Goal: Complete application form

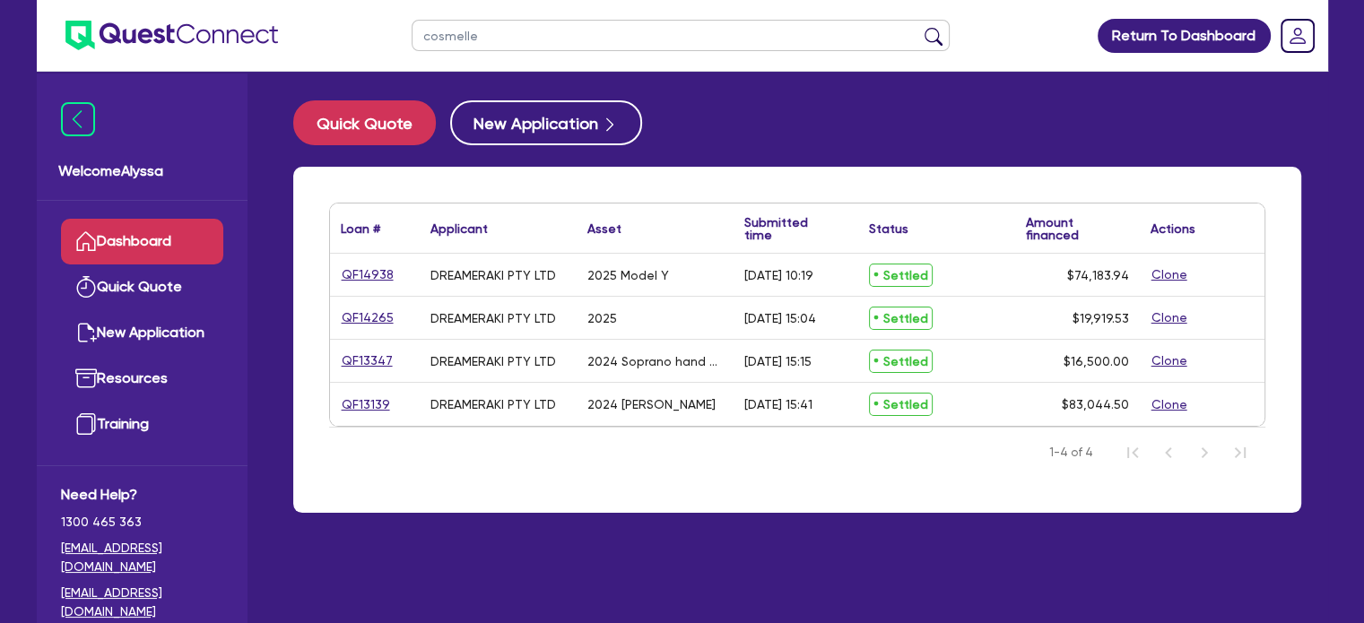
drag, startPoint x: 511, startPoint y: 22, endPoint x: 321, endPoint y: 31, distance: 190.3
click at [321, 31] on header "cosmelle Return To Dashboard Edit Profile Logout" at bounding box center [682, 36] width 1291 height 72
type input "[PERSON_NAME]"
click at [919, 27] on button "submit" at bounding box center [933, 39] width 29 height 25
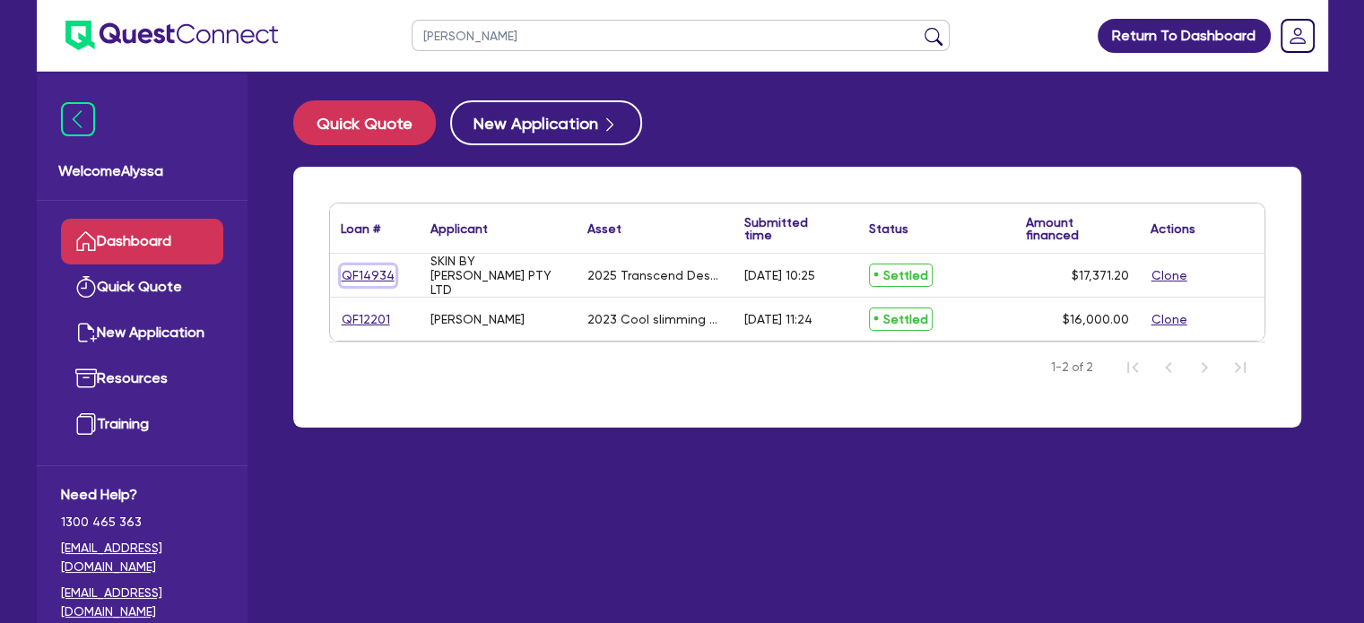
click at [344, 274] on link "QF14934" at bounding box center [368, 275] width 55 height 21
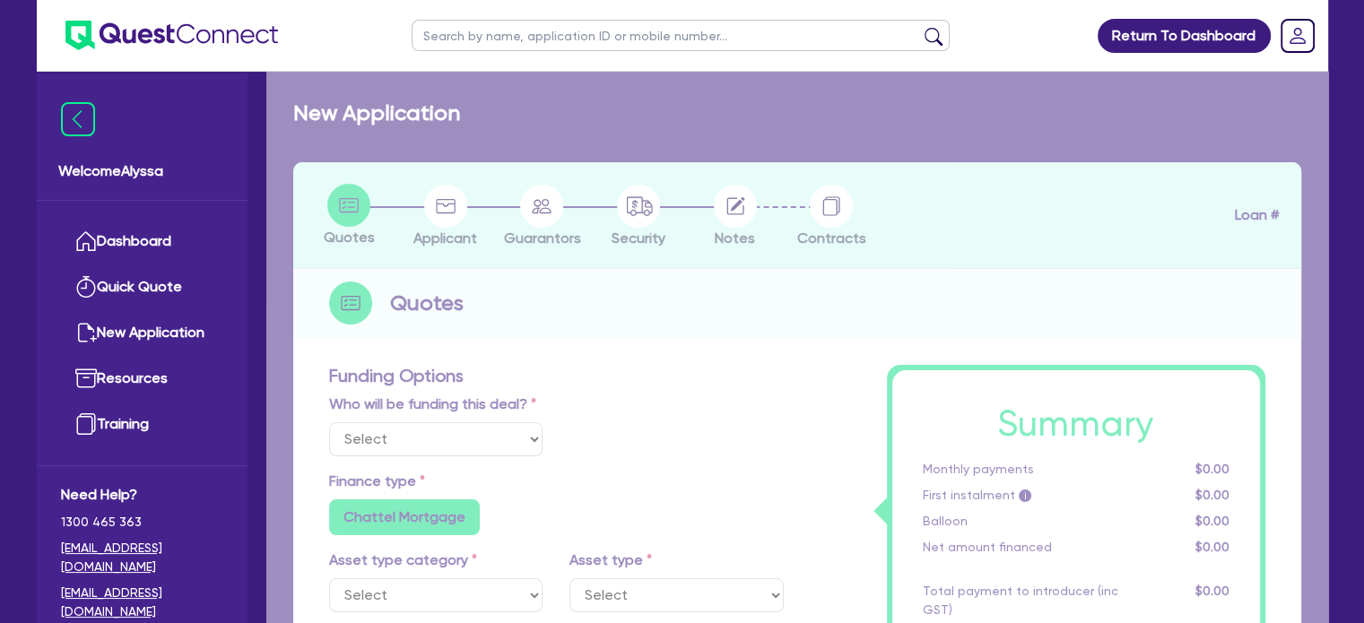
select select "Other"
select select "TERTIARY_ASSETS"
type input "2025"
radio input "true"
type input "17,371.2"
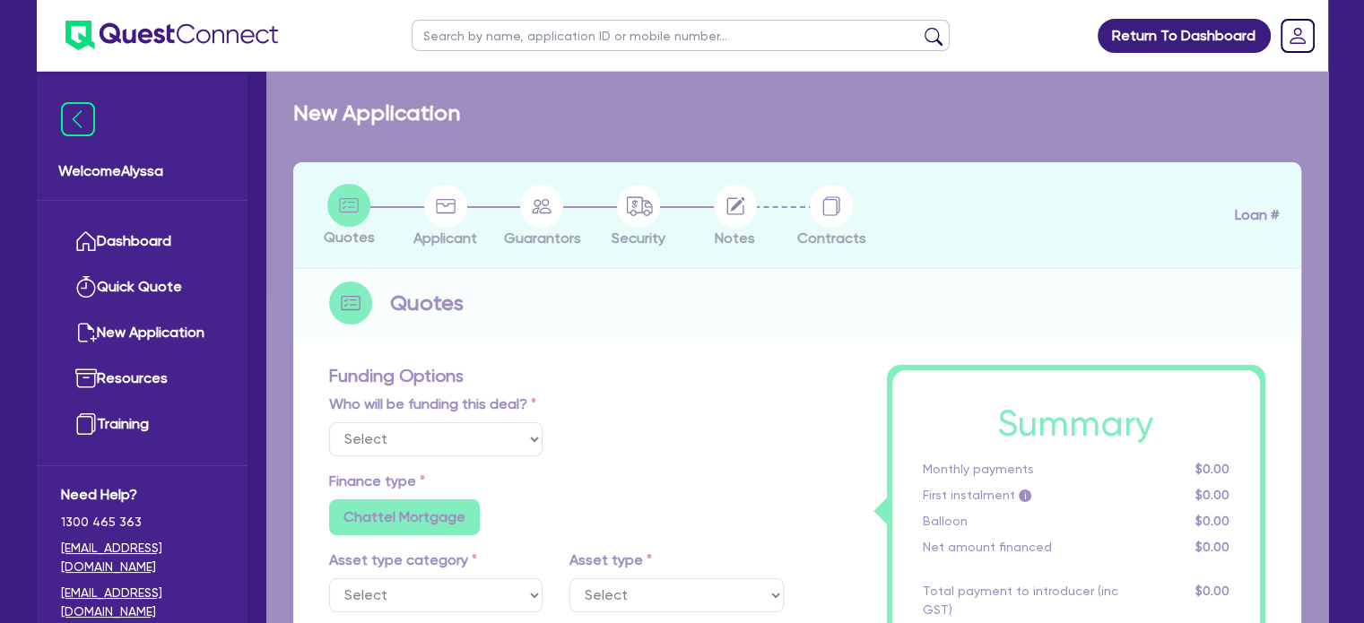
type input "3.63"
type input "631.68"
radio input "true"
type input "10.5"
type input "350"
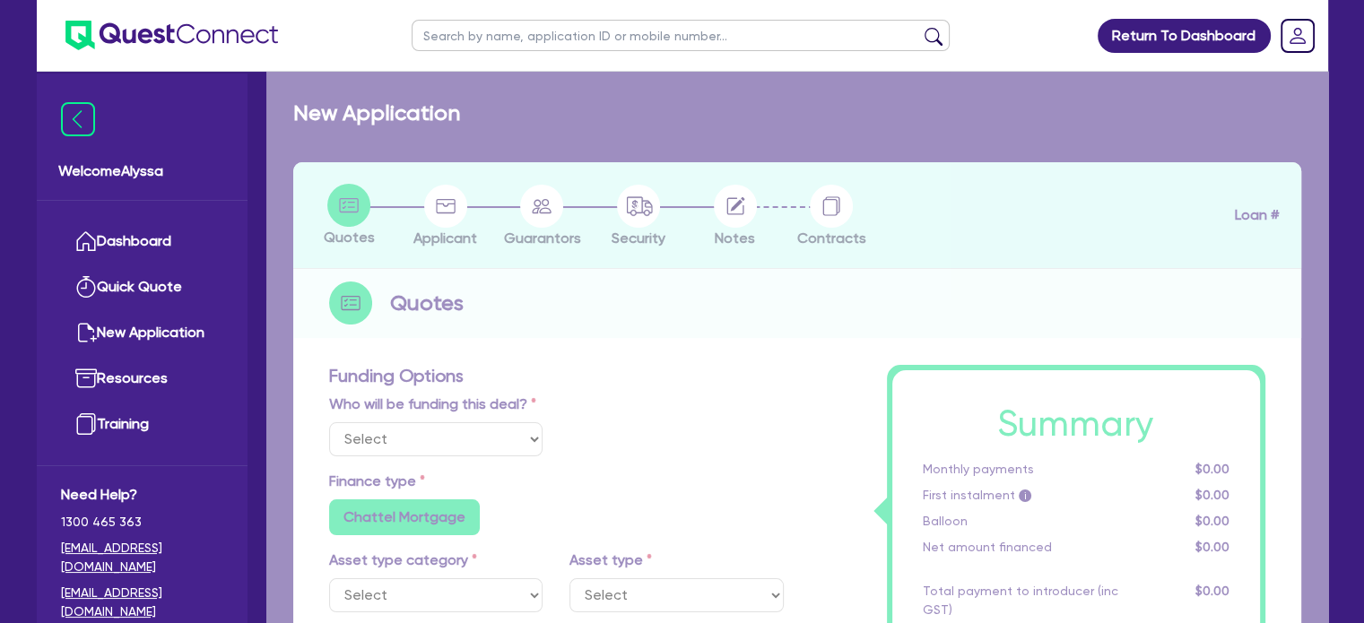
radio input "false"
select select "BEAUTY_EQUIPMENT"
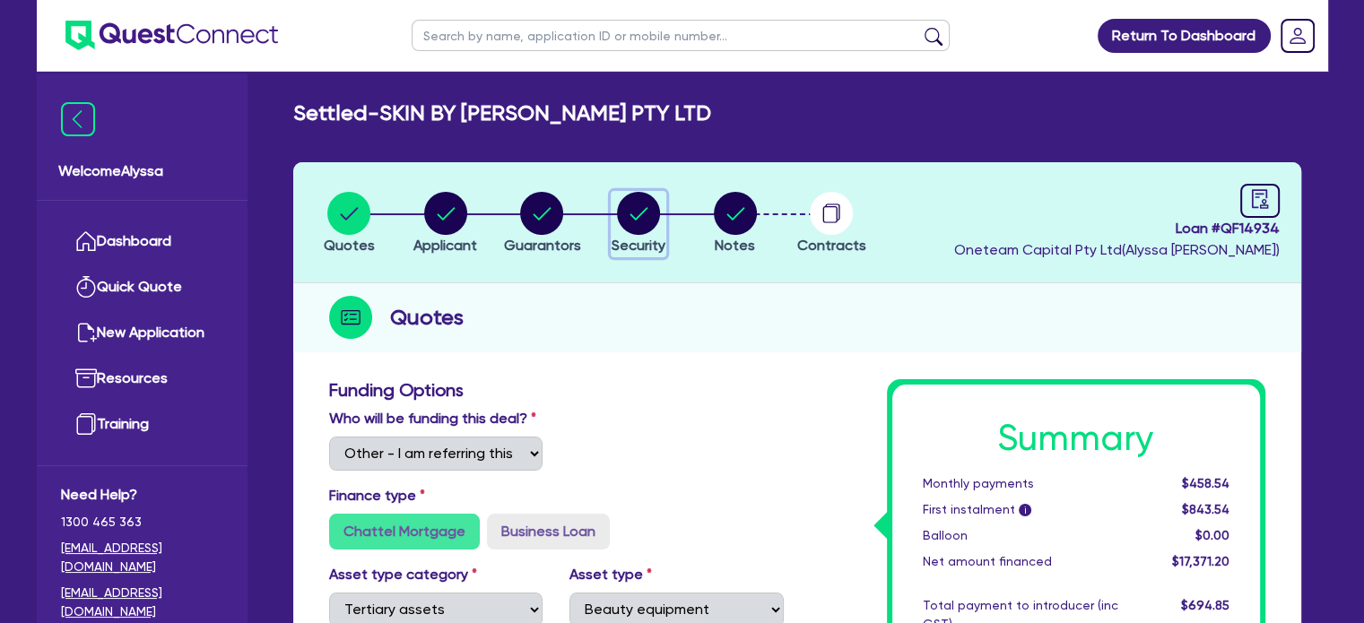
click at [663, 224] on div "button" at bounding box center [638, 213] width 54 height 43
select select "TERTIARY_ASSETS"
select select "BEAUTY_EQUIPMENT"
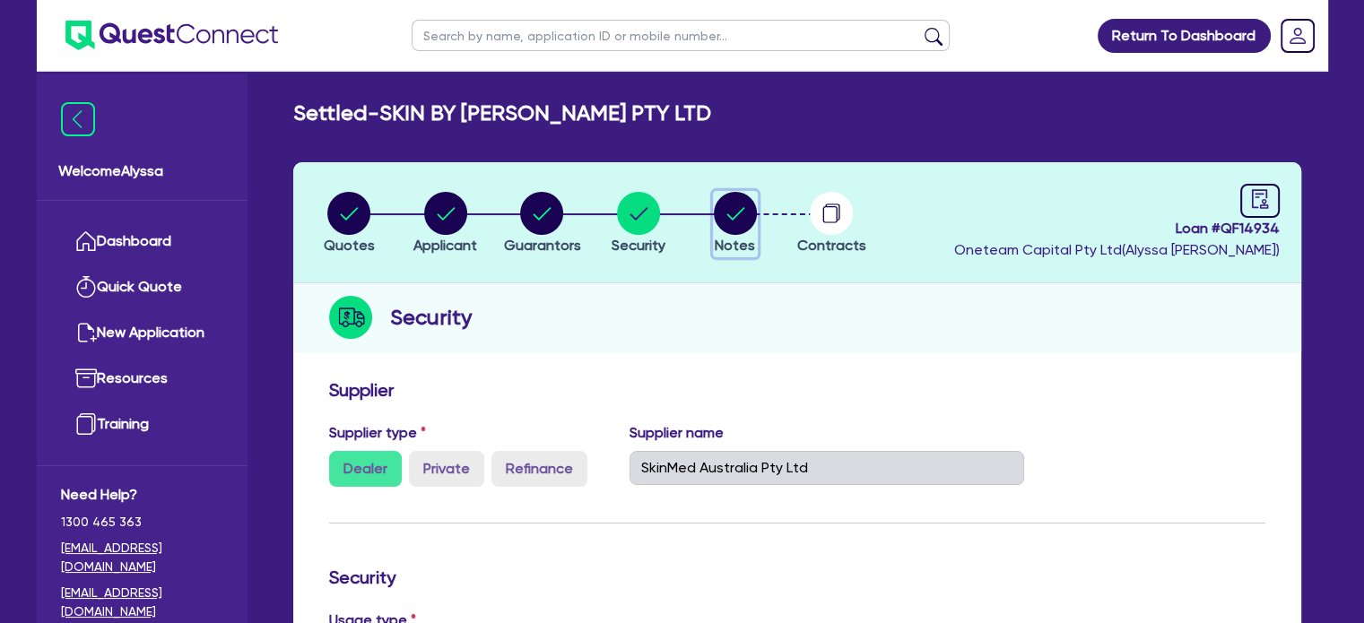
click at [748, 200] on circle "button" at bounding box center [735, 213] width 43 height 43
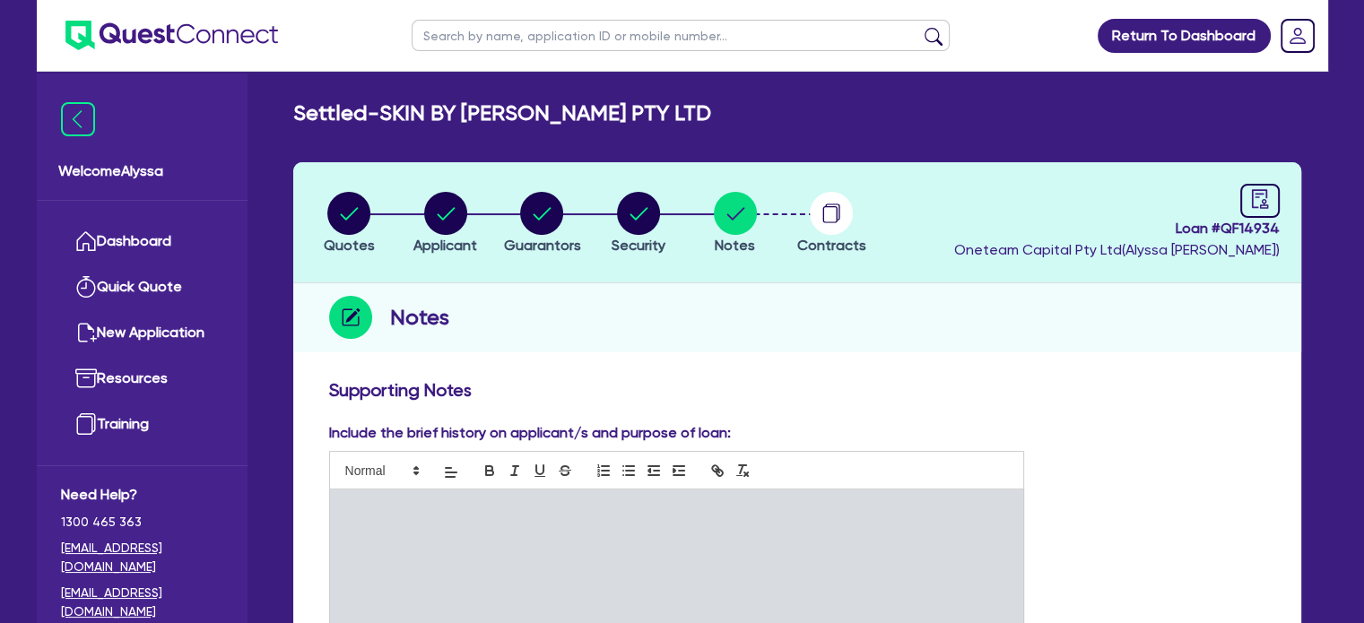
click at [316, 189] on header "Quotes Applicant [GEOGRAPHIC_DATA] Security Notes Contracts Loan # QF14934 Onet…" at bounding box center [797, 222] width 1008 height 121
click at [337, 204] on circle "button" at bounding box center [348, 213] width 43 height 43
select select "Other"
select select "TERTIARY_ASSETS"
select select "BEAUTY_EQUIPMENT"
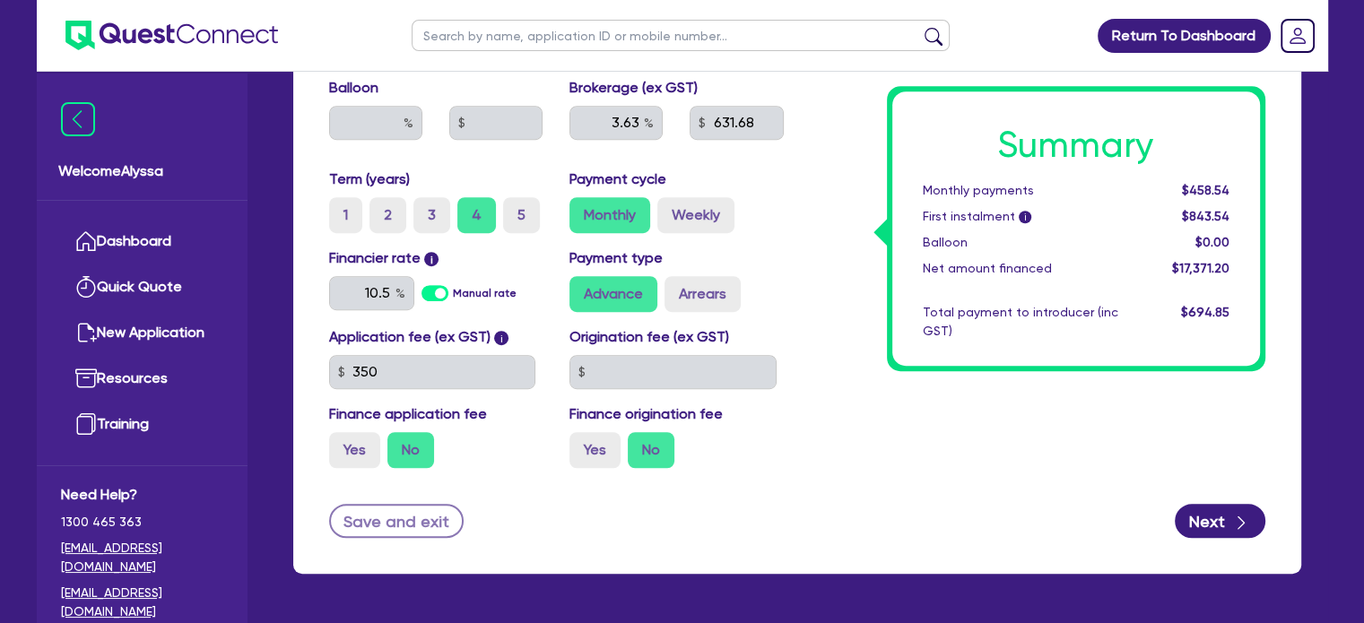
scroll to position [1103, 0]
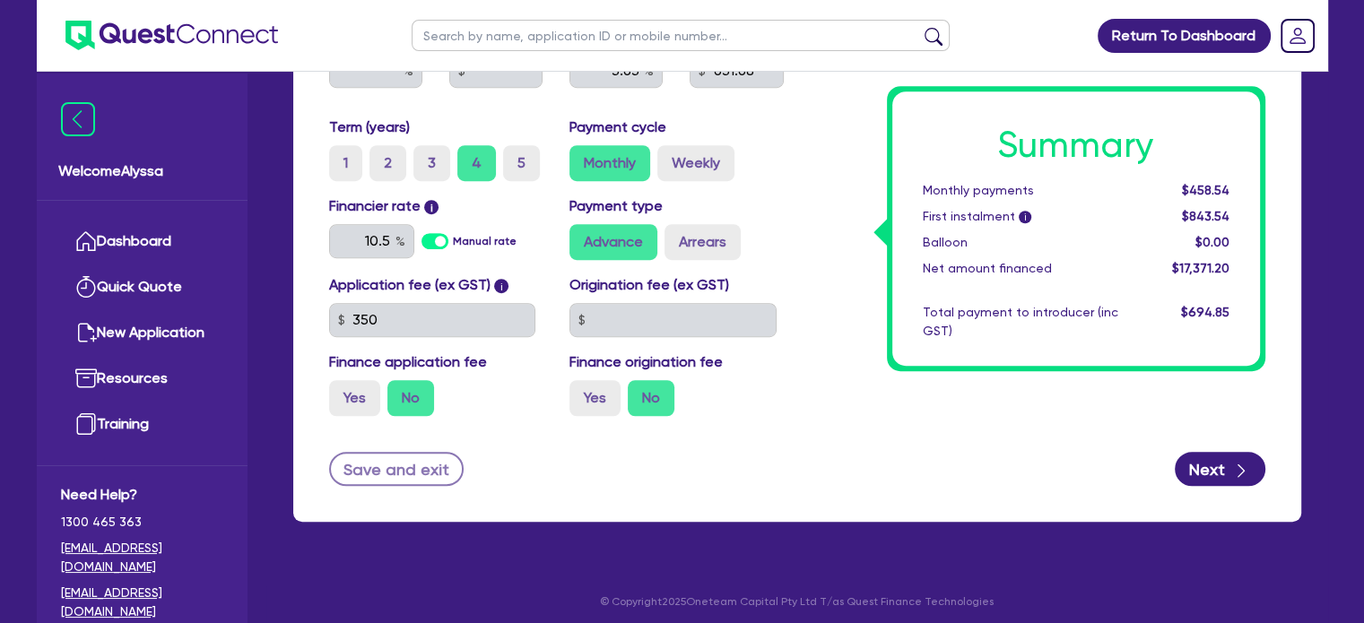
click at [626, 46] on input "text" at bounding box center [681, 35] width 538 height 31
type input "lianna"
click button "submit" at bounding box center [933, 39] width 29 height 25
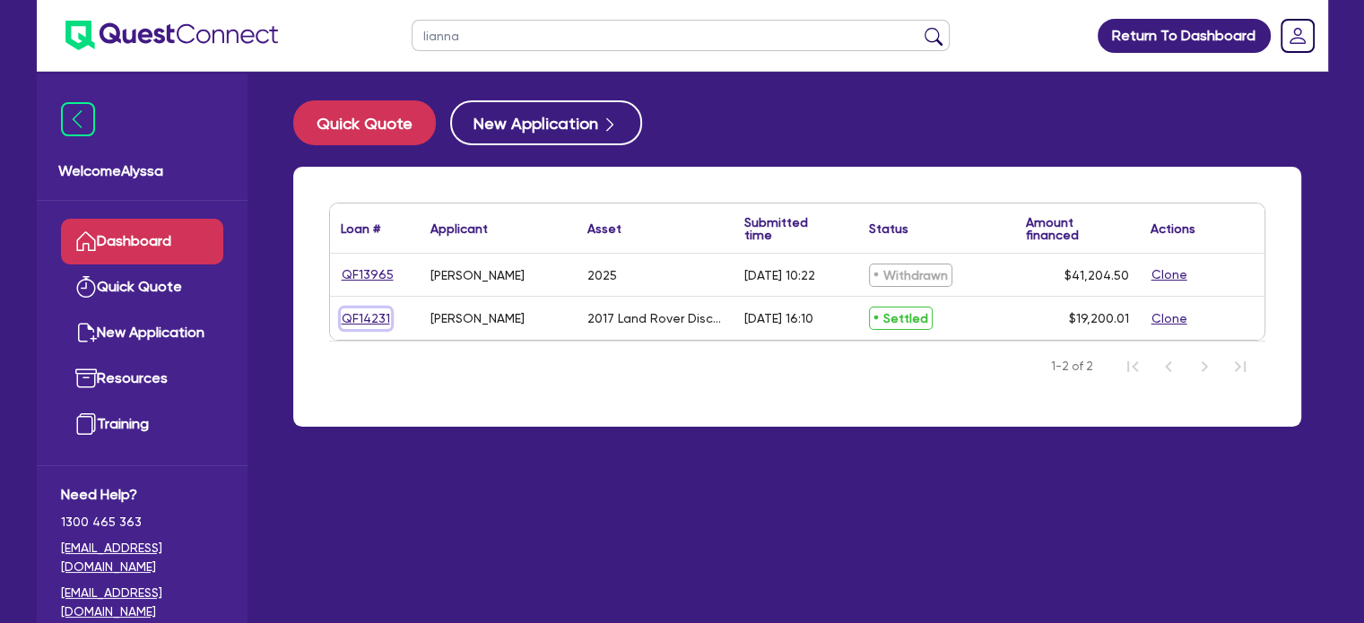
click at [362, 312] on link "QF14231" at bounding box center [366, 318] width 50 height 21
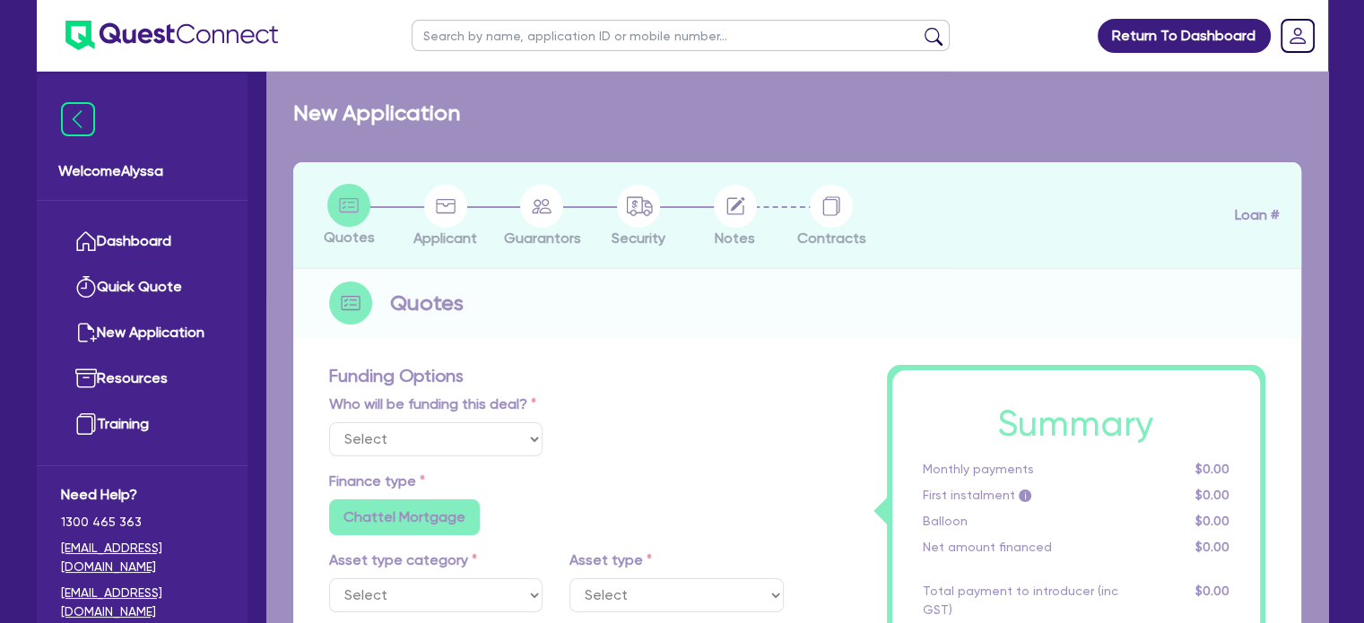
select select "Other"
select select "CARS_AND_LIGHT_TRUCKS"
type input "2017"
radio input "false"
radio input "true"
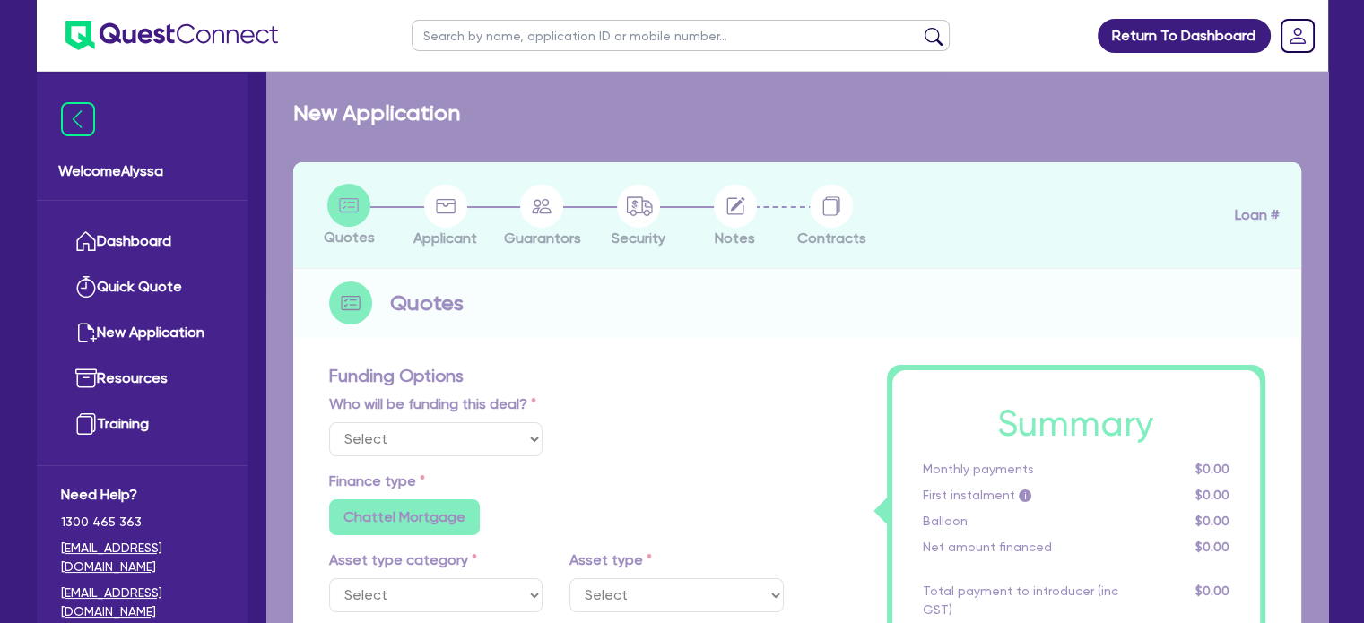
type input "22,500"
type input "4,500"
type input "4.76"
type input "909.82"
type input "16.95"
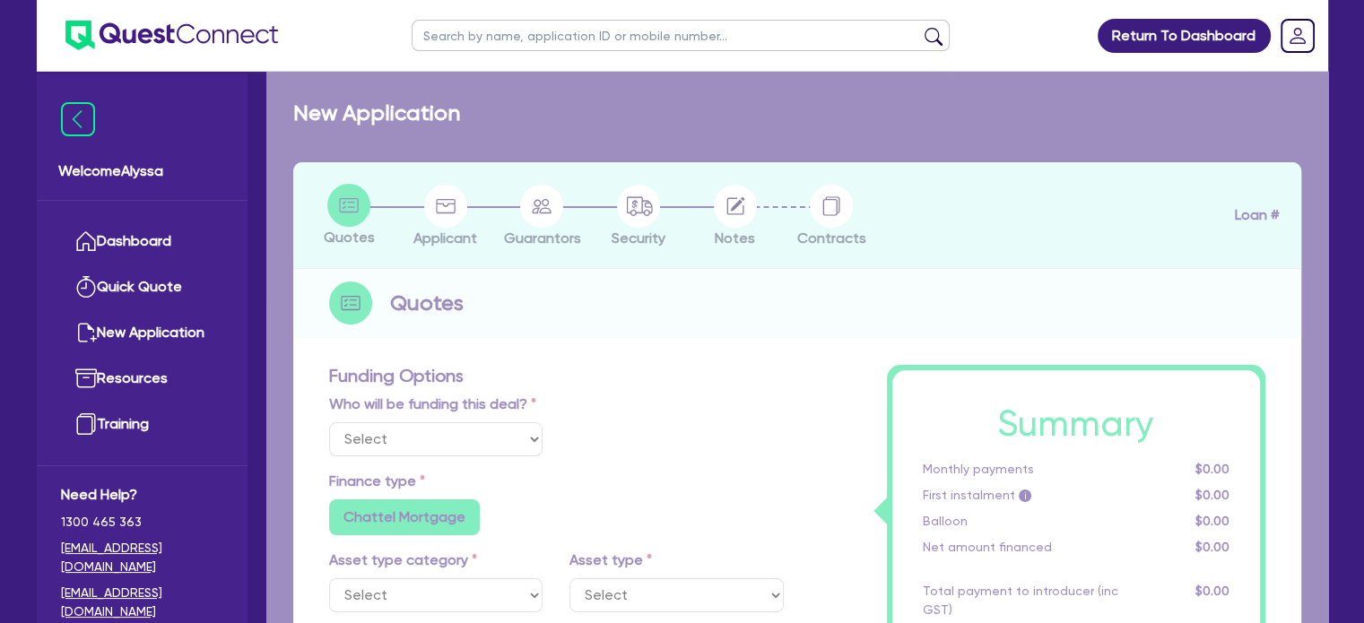
radio input "false"
type input "636.36"
type input "454.55"
radio input "true"
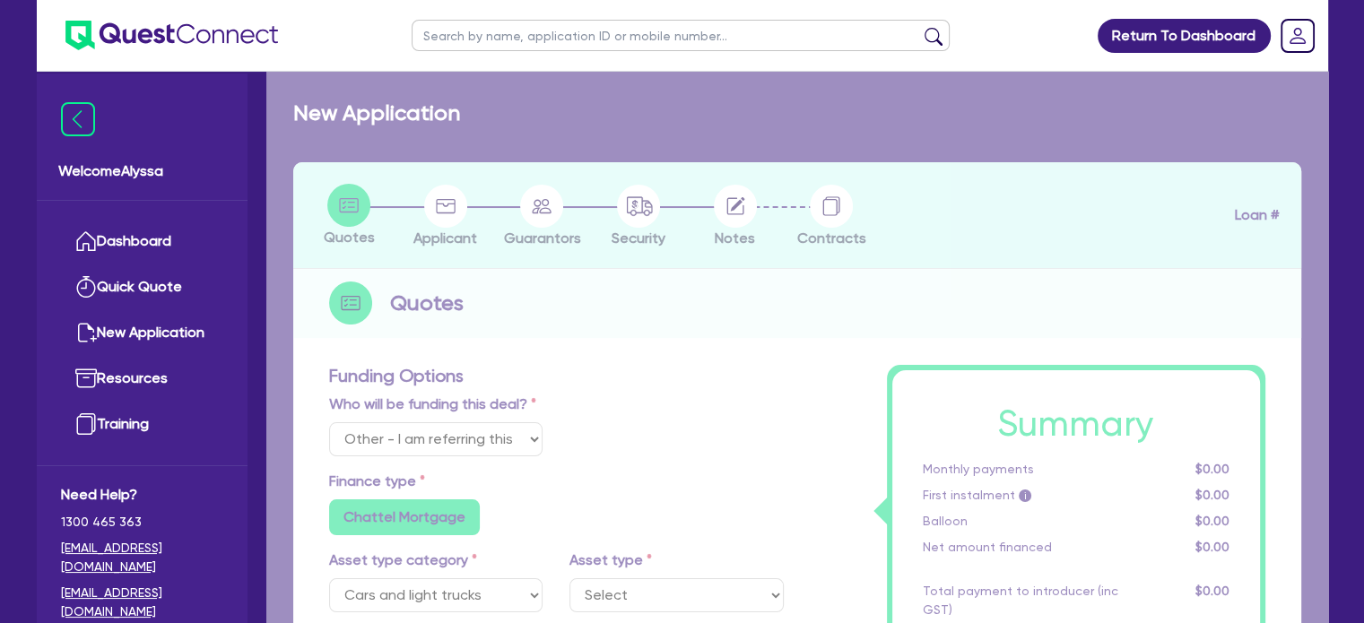
select select "PASSENGER_VEHICLES"
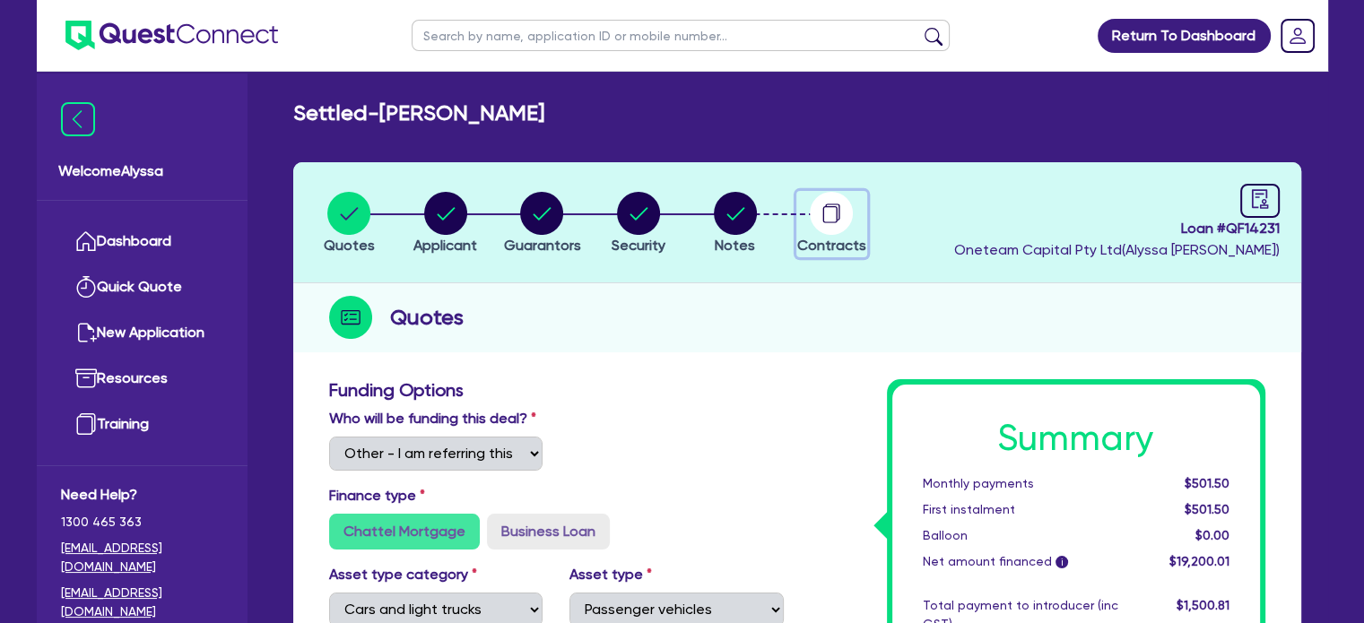
click at [833, 207] on circle "button" at bounding box center [831, 213] width 43 height 43
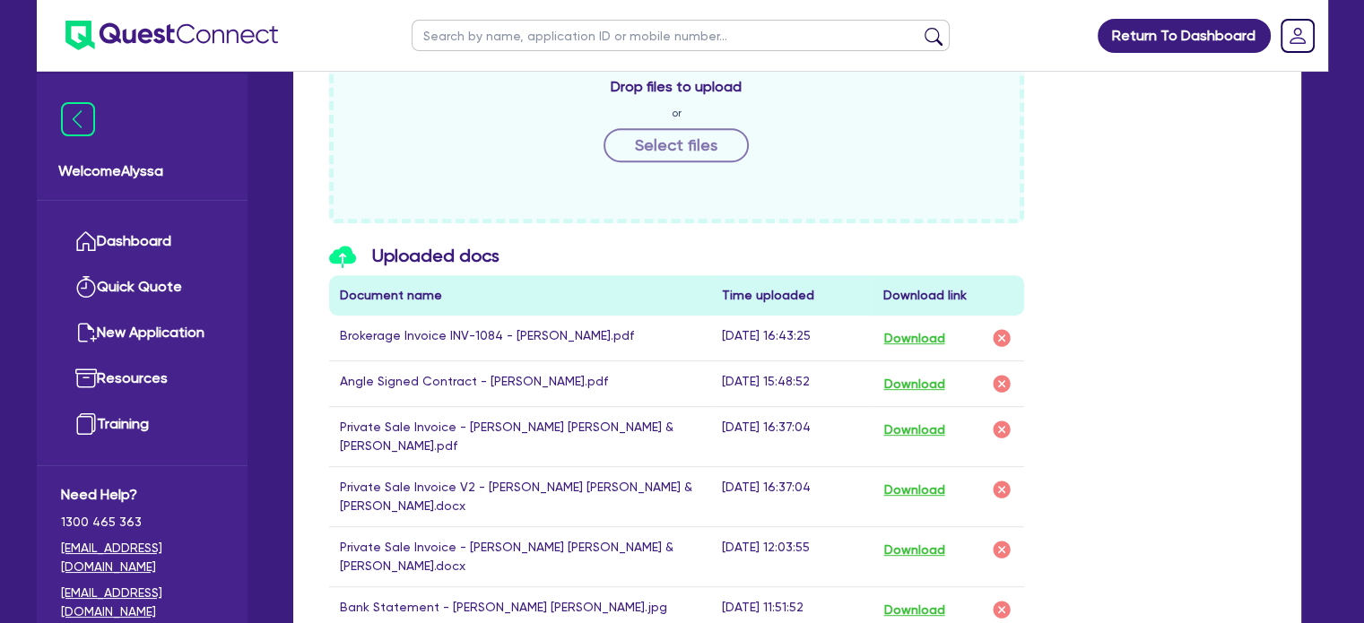
scroll to position [843, 0]
click at [914, 378] on button "Download" at bounding box center [913, 382] width 63 height 23
